Goal: Navigation & Orientation: Find specific page/section

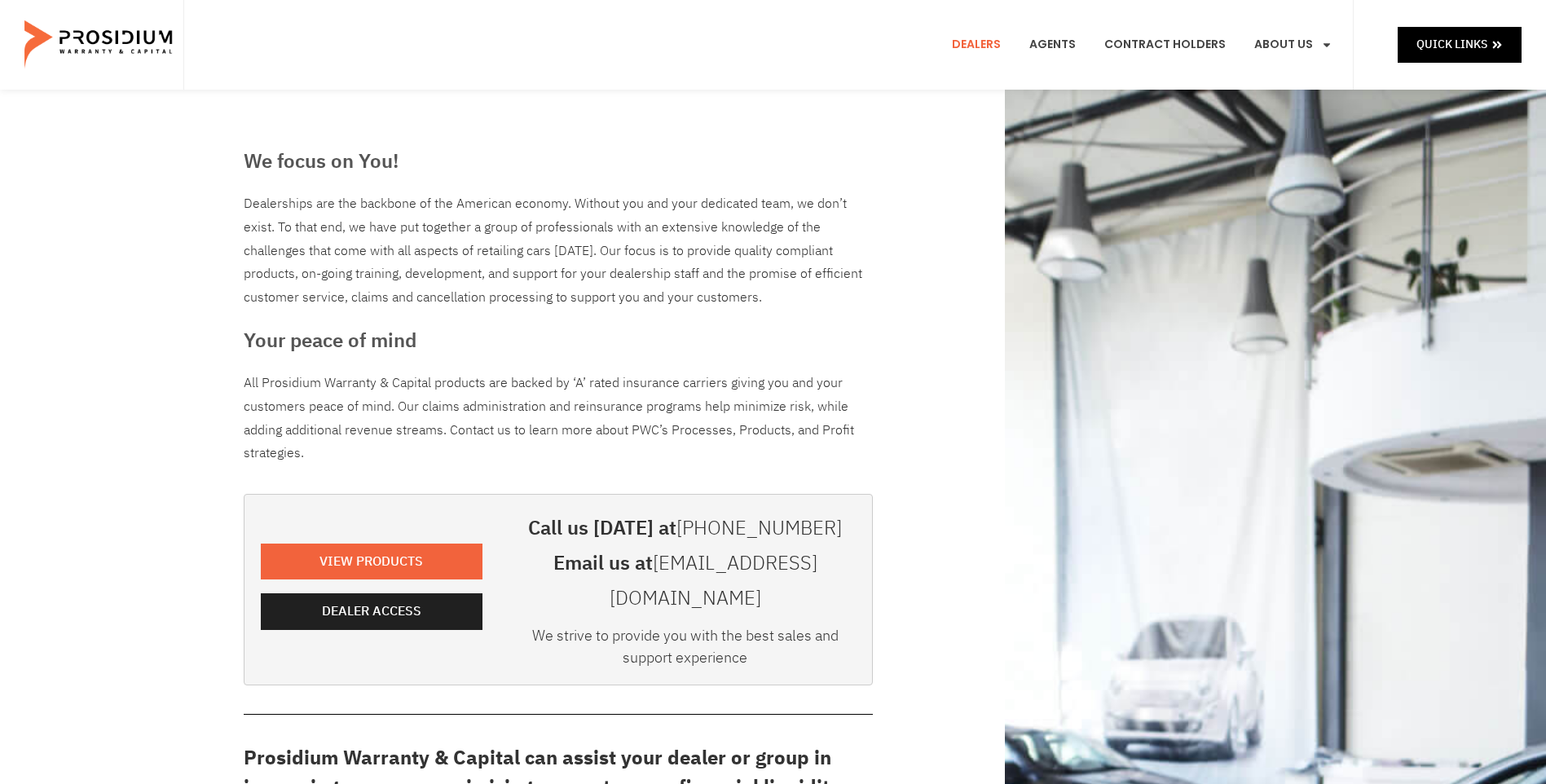
click at [114, 44] on img at bounding box center [99, 45] width 150 height 81
click at [349, 600] on span "Dealer Access" at bounding box center [372, 611] width 99 height 23
